Goal: Task Accomplishment & Management: Manage account settings

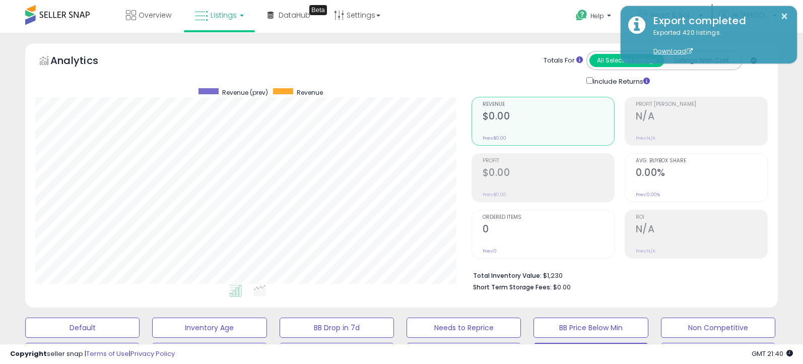
select select "**"
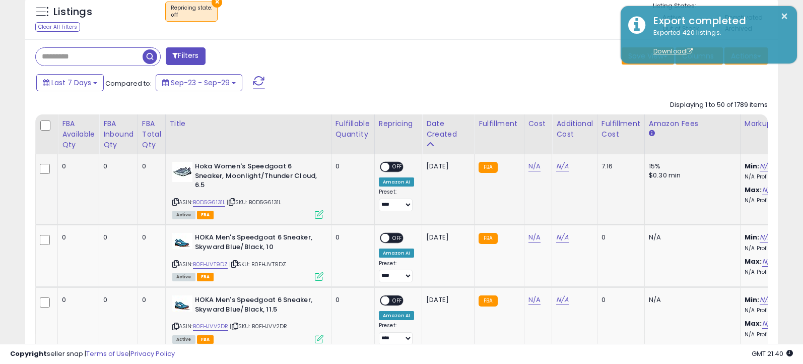
scroll to position [464, 0]
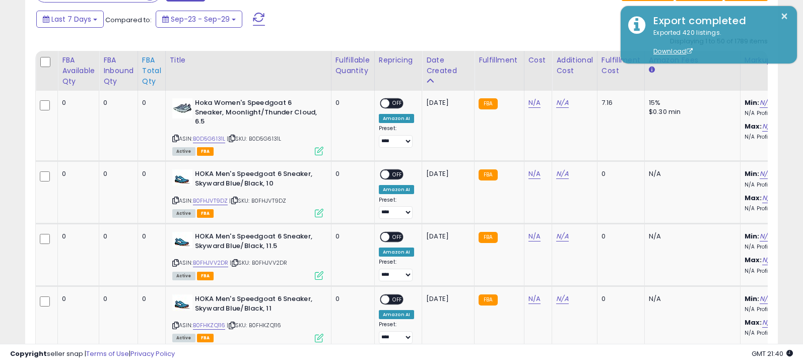
click at [144, 76] on div "FBA Total Qty" at bounding box center [151, 71] width 19 height 32
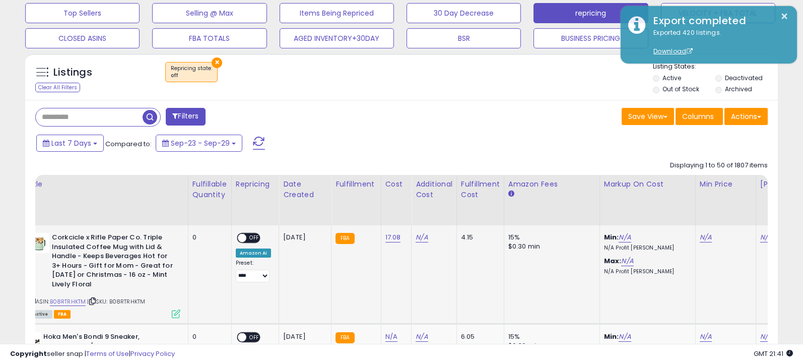
scroll to position [0, 0]
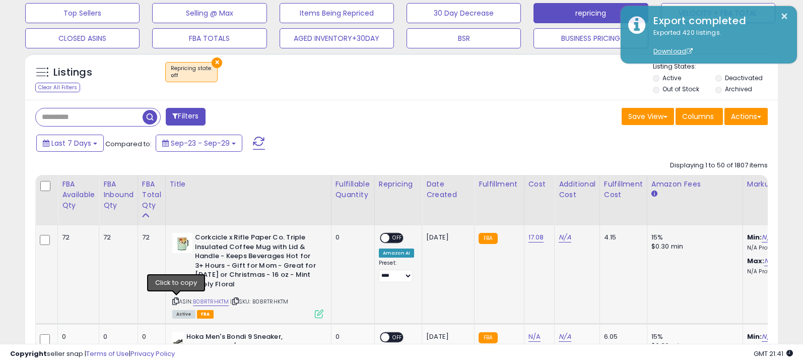
drag, startPoint x: 175, startPoint y: 301, endPoint x: 211, endPoint y: 283, distance: 39.9
click at [175, 301] on icon at bounding box center [175, 301] width 7 height 6
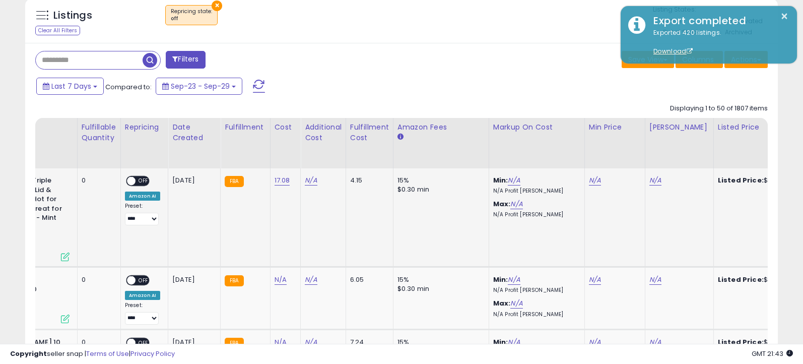
scroll to position [0, 265]
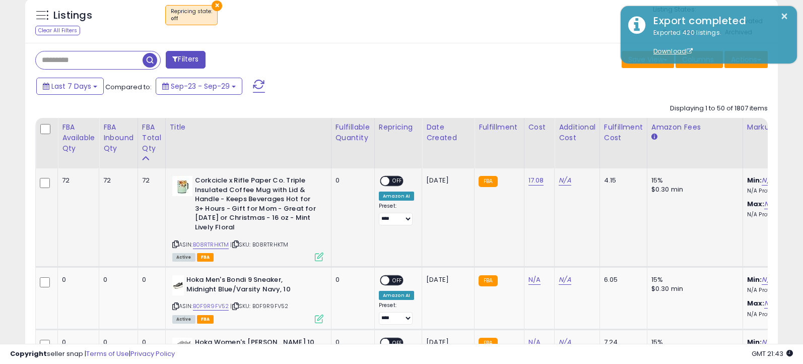
click at [177, 244] on icon at bounding box center [175, 244] width 7 height 6
click at [534, 179] on link "17.08" at bounding box center [537, 180] width 16 height 10
click at [528, 213] on td "17.08 *****" at bounding box center [539, 217] width 31 height 99
drag, startPoint x: 600, startPoint y: 155, endPoint x: 586, endPoint y: 168, distance: 19.3
click at [598, 155] on button "button" at bounding box center [589, 154] width 17 height 15
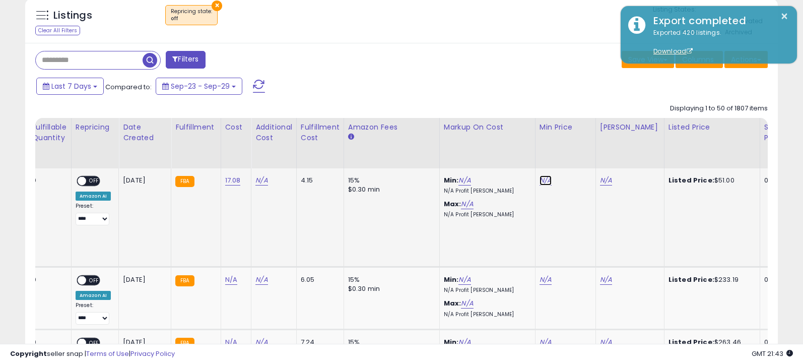
click at [543, 179] on link "N/A" at bounding box center [546, 180] width 12 height 10
type input "*****"
click at [580, 159] on button "submit" at bounding box center [577, 154] width 17 height 15
click at [607, 181] on link "N/A" at bounding box center [606, 180] width 12 height 10
click at [605, 181] on link "N/A" at bounding box center [606, 180] width 12 height 10
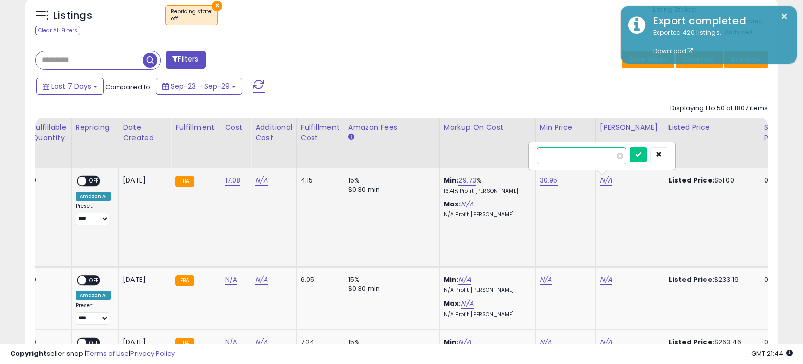
type input "*****"
click button "submit" at bounding box center [638, 154] width 17 height 15
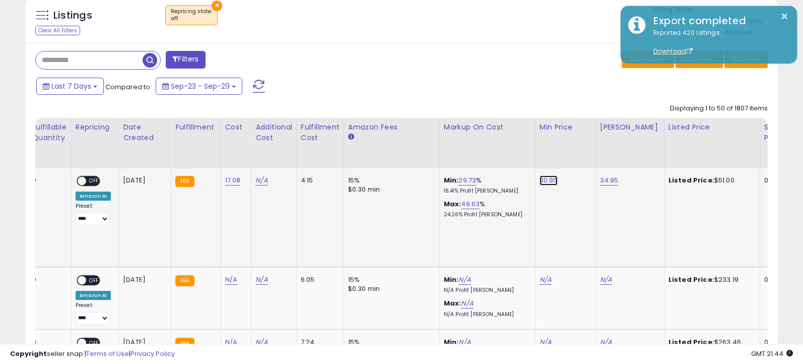
click at [541, 182] on link "30.95" at bounding box center [549, 180] width 18 height 10
drag, startPoint x: 515, startPoint y: 159, endPoint x: 420, endPoint y: 144, distance: 95.4
type input "*****"
click button "submit" at bounding box center [580, 154] width 17 height 15
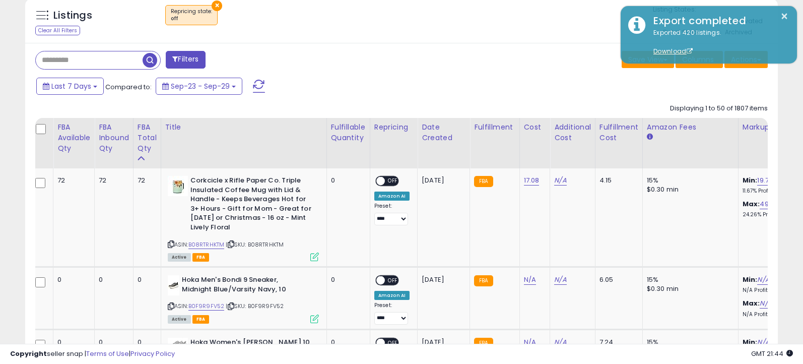
scroll to position [0, 0]
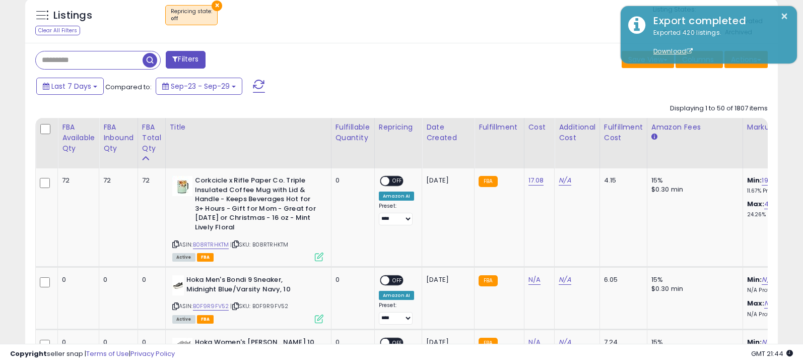
click at [387, 182] on span at bounding box center [385, 181] width 9 height 9
click at [391, 179] on span "OFF" at bounding box center [398, 181] width 16 height 9
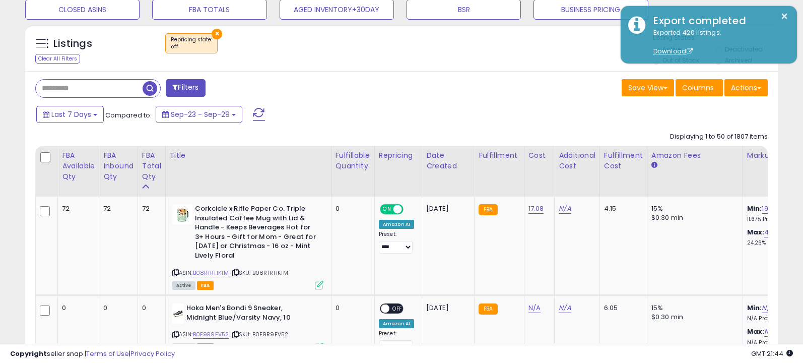
scroll to position [374, 0]
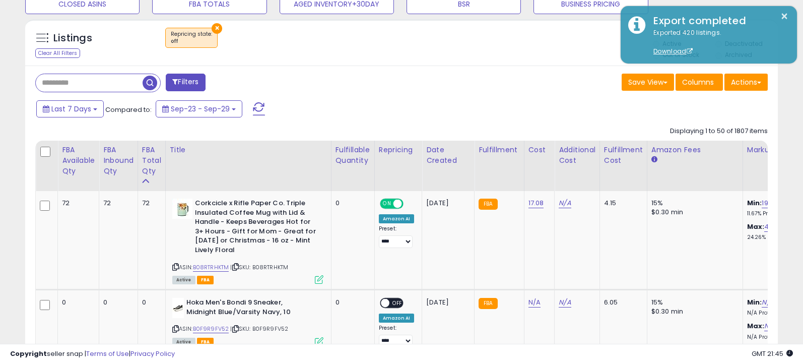
click at [320, 283] on icon at bounding box center [319, 279] width 9 height 9
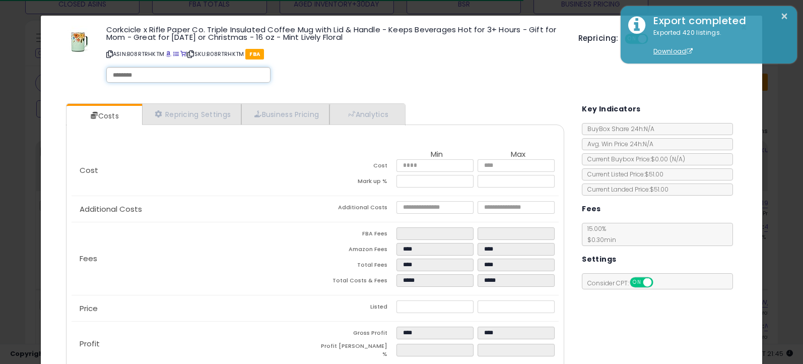
click at [161, 73] on input "text" at bounding box center [188, 75] width 151 height 9
paste input "**********"
type input "**********"
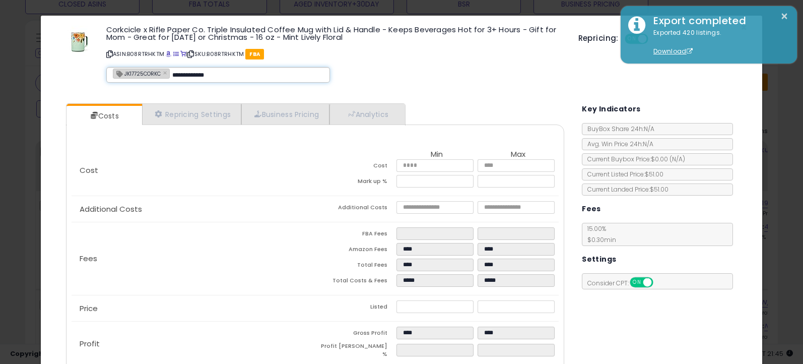
type input "**********"
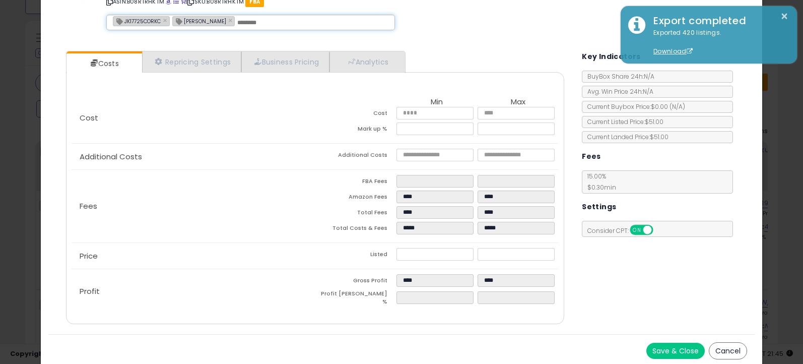
click at [674, 350] on button "Save & Close" at bounding box center [676, 351] width 58 height 16
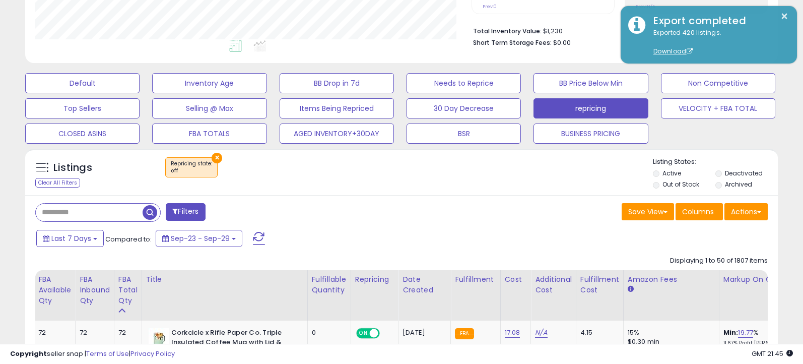
scroll to position [242, 0]
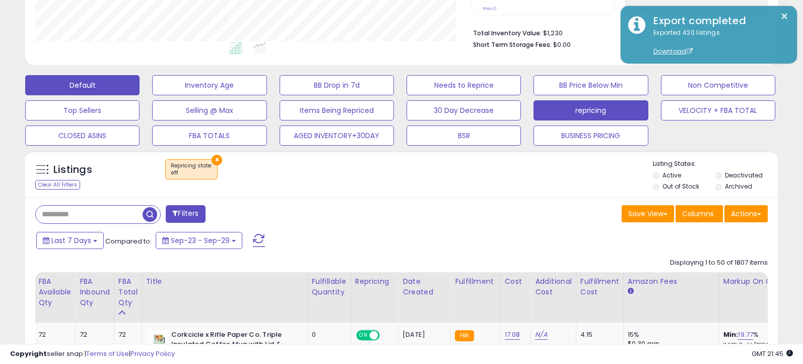
click at [115, 83] on button "Default" at bounding box center [82, 85] width 114 height 20
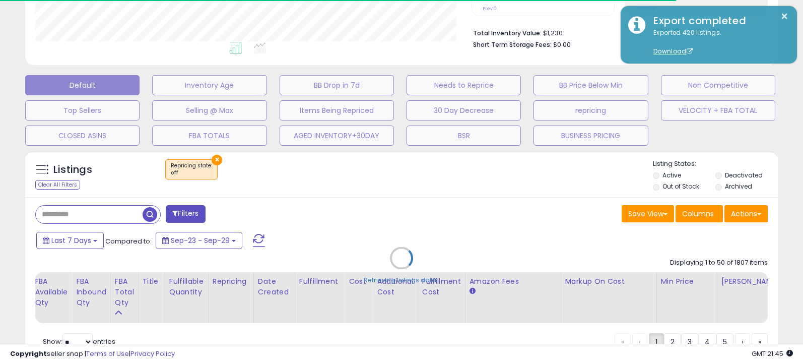
select select "**"
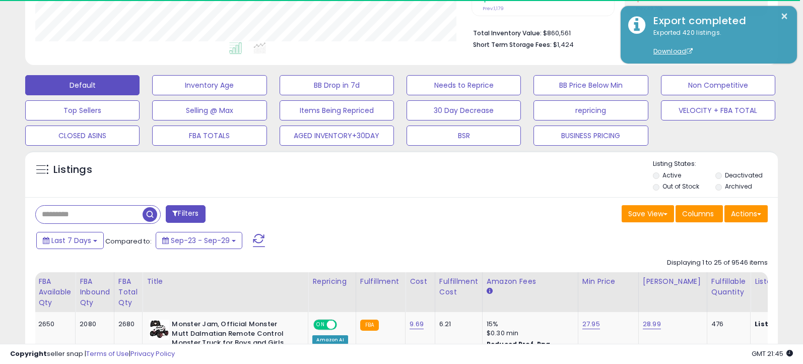
scroll to position [207, 436]
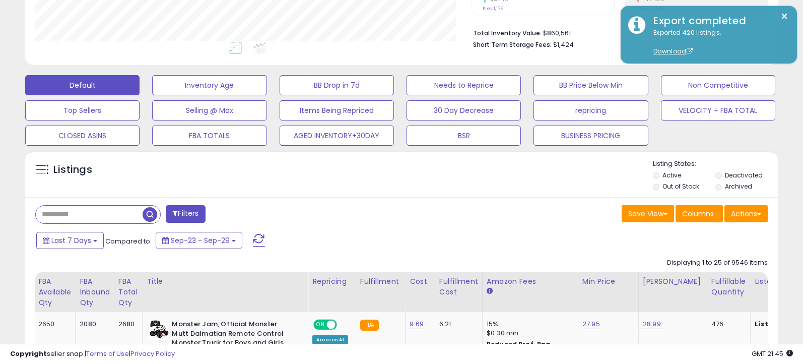
drag, startPoint x: 286, startPoint y: 185, endPoint x: 389, endPoint y: 211, distance: 105.5
click at [303, 189] on div "Listings" at bounding box center [401, 176] width 753 height 34
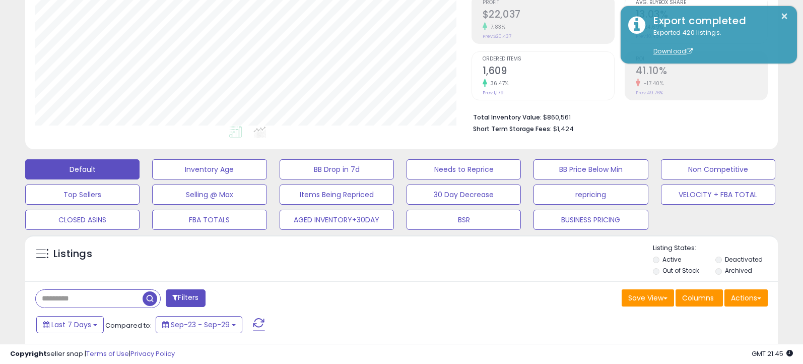
scroll to position [157, 0]
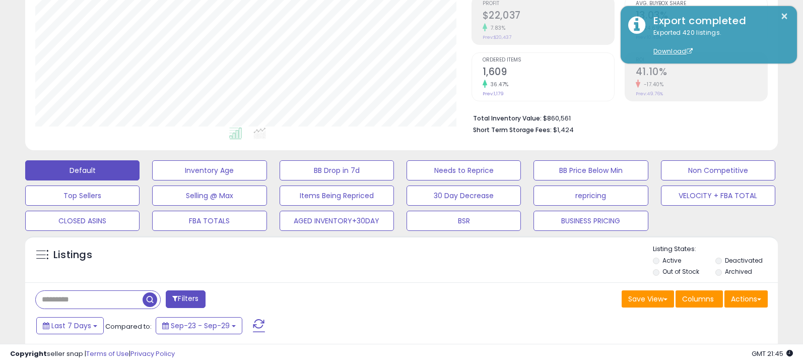
click at [725, 259] on li "Deactivated" at bounding box center [746, 261] width 61 height 11
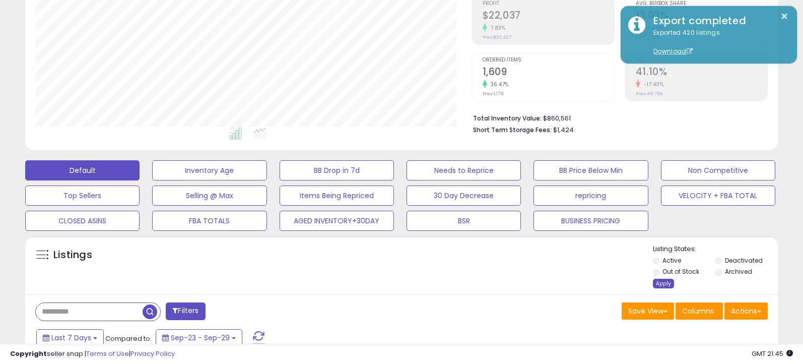
click at [669, 282] on div "Apply" at bounding box center [663, 284] width 21 height 10
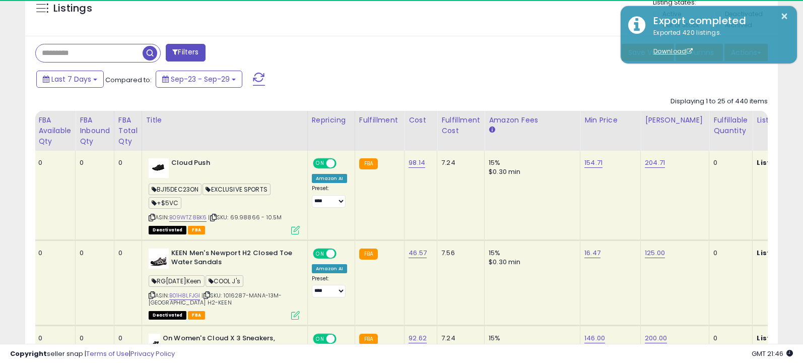
scroll to position [0, 0]
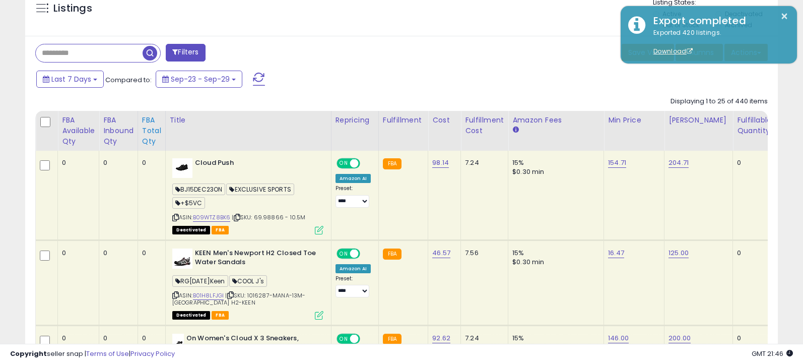
click at [148, 134] on div "FBA Total Qty" at bounding box center [151, 131] width 19 height 32
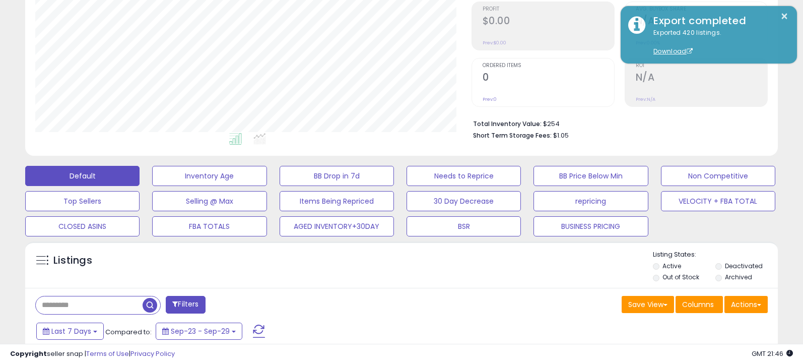
scroll to position [153, 0]
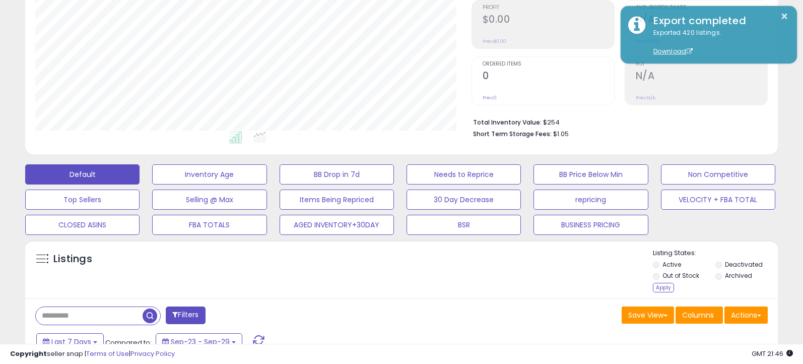
click at [658, 273] on li "Out of Stock" at bounding box center [683, 276] width 61 height 11
click at [665, 286] on div "Apply" at bounding box center [663, 288] width 21 height 10
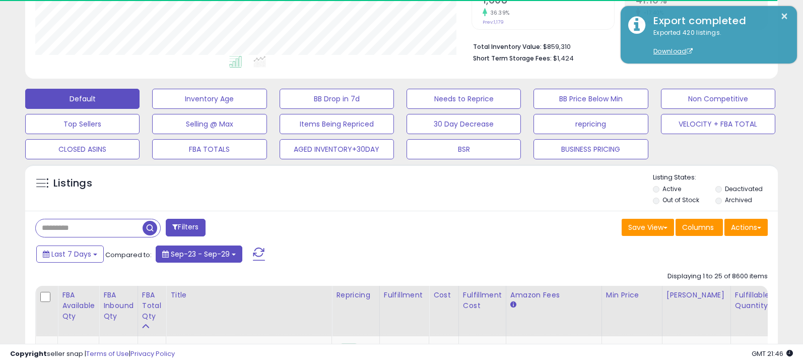
scroll to position [250, 0]
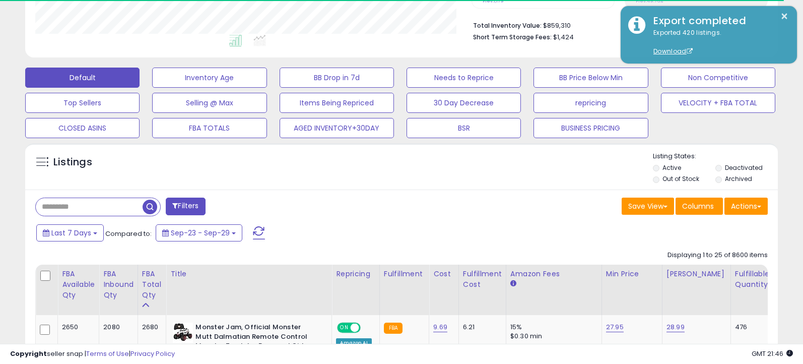
click at [101, 208] on input "text" at bounding box center [89, 207] width 107 height 18
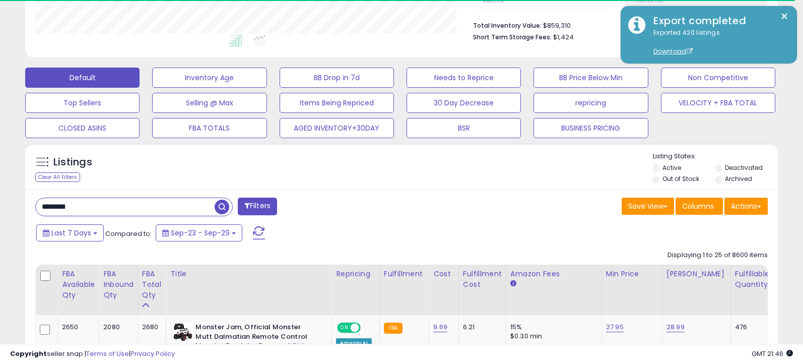
type input "********"
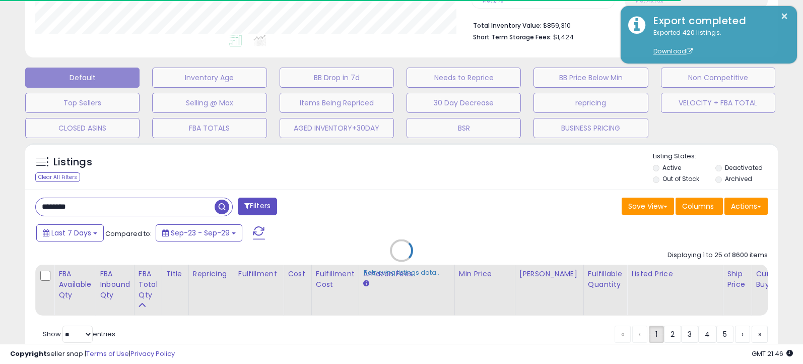
scroll to position [207, 436]
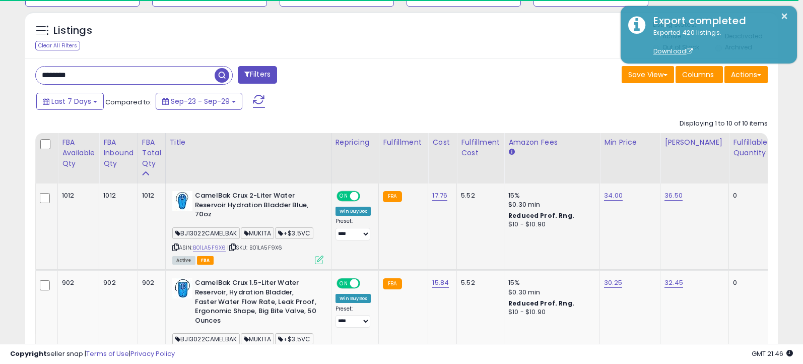
click at [173, 247] on icon at bounding box center [175, 247] width 7 height 6
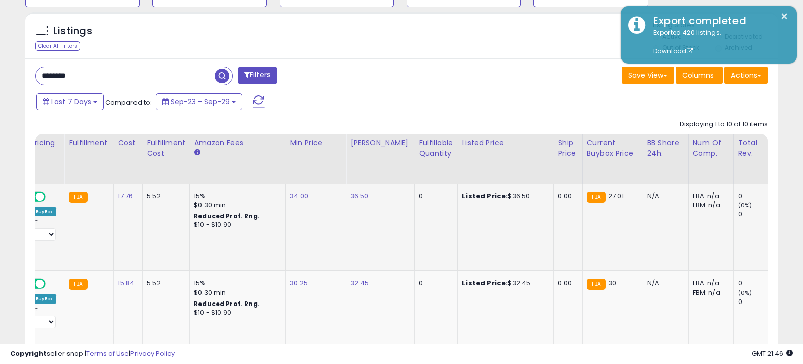
scroll to position [0, 323]
